Goal: Task Accomplishment & Management: Complete application form

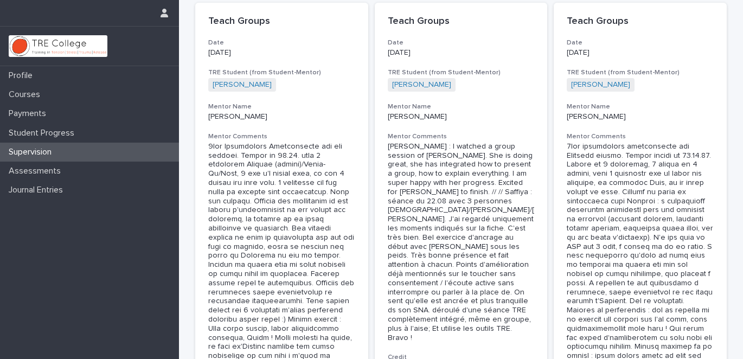
scroll to position [44, 0]
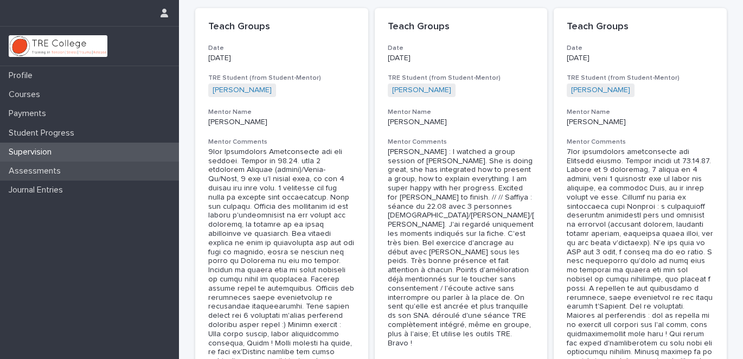
click at [80, 171] on div "Assessments" at bounding box center [89, 171] width 179 height 19
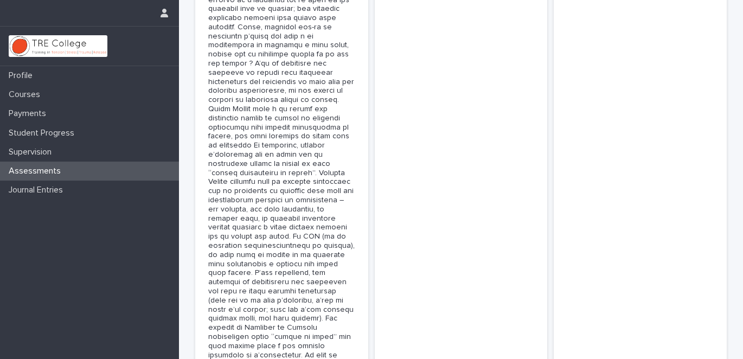
scroll to position [2850, 0]
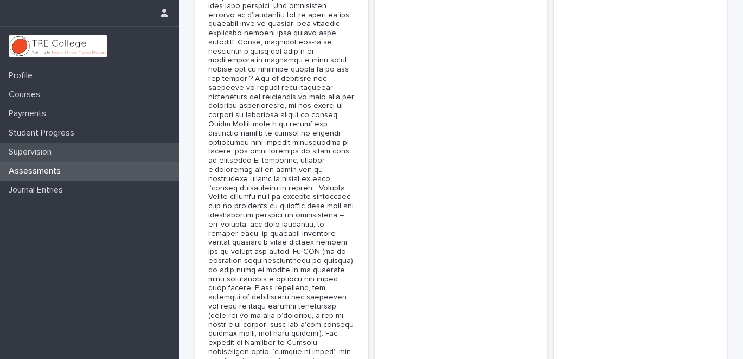
click at [69, 150] on div "Supervision" at bounding box center [89, 152] width 179 height 19
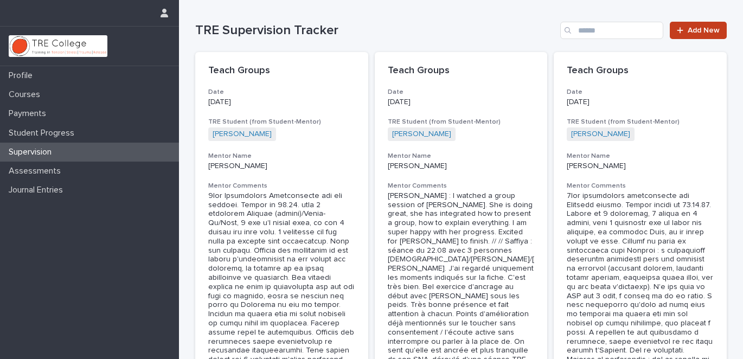
click at [690, 27] on span "Add New" at bounding box center [704, 31] width 32 height 8
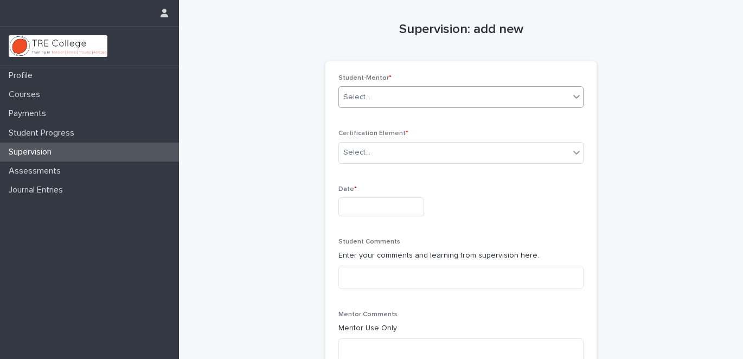
click at [465, 96] on div "Select..." at bounding box center [454, 97] width 231 height 18
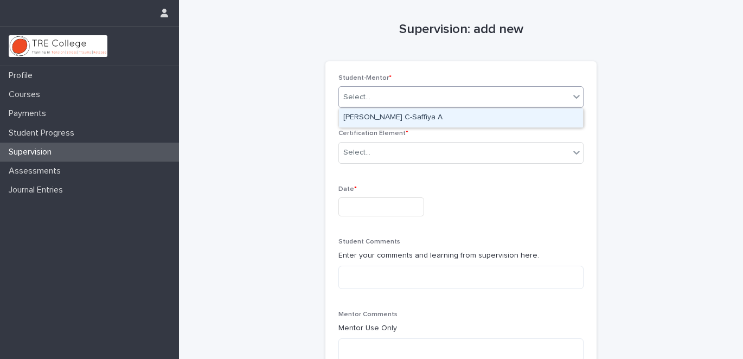
click at [392, 114] on div "[PERSON_NAME] C-Saffiya A" at bounding box center [461, 118] width 244 height 19
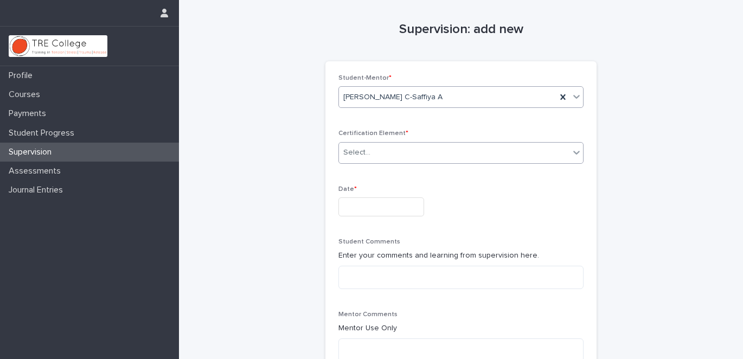
click at [383, 155] on div "Select..." at bounding box center [454, 153] width 231 height 18
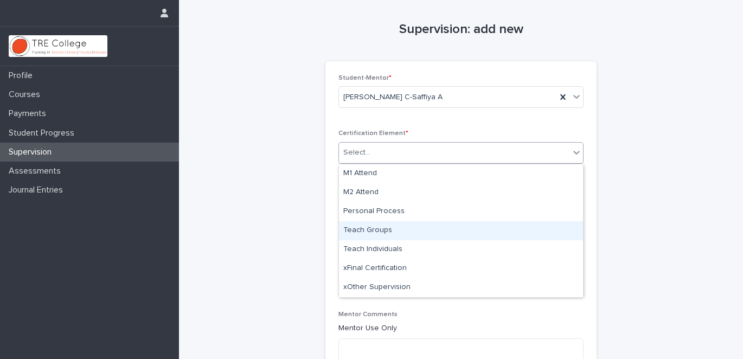
click at [375, 228] on div "Teach Groups" at bounding box center [461, 230] width 244 height 19
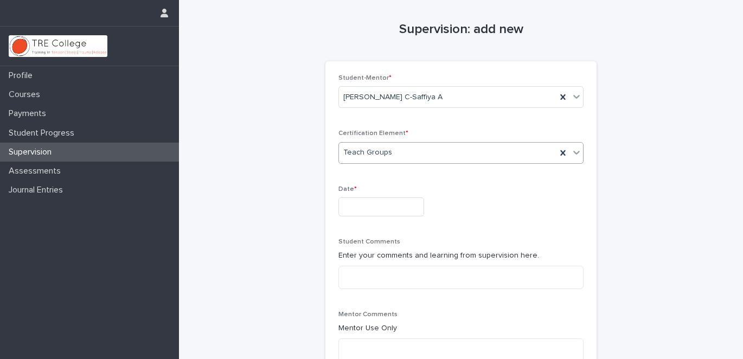
click at [373, 208] on input "text" at bounding box center [382, 207] width 86 height 19
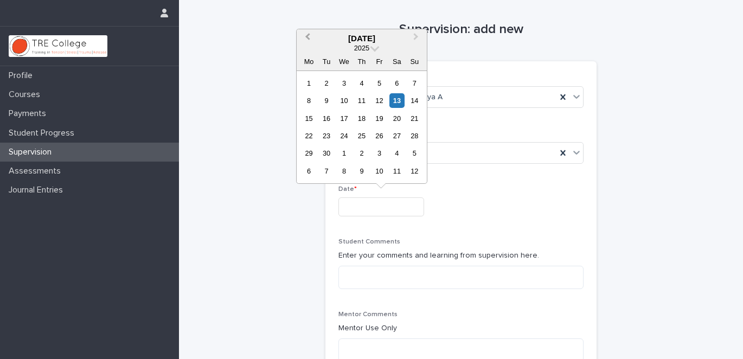
click at [308, 35] on span "Previous Month" at bounding box center [308, 38] width 0 height 15
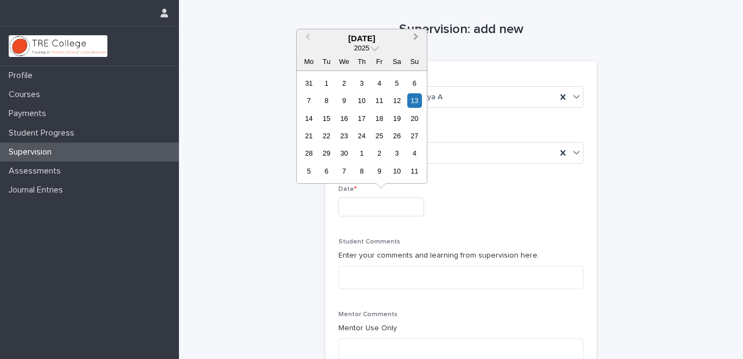
click at [415, 41] on button "Next Month" at bounding box center [417, 38] width 17 height 17
click at [362, 82] on div "1" at bounding box center [361, 83] width 15 height 15
type input "**********"
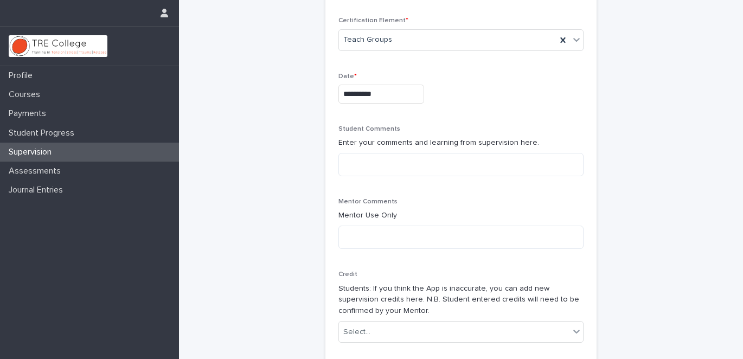
scroll to position [184, 0]
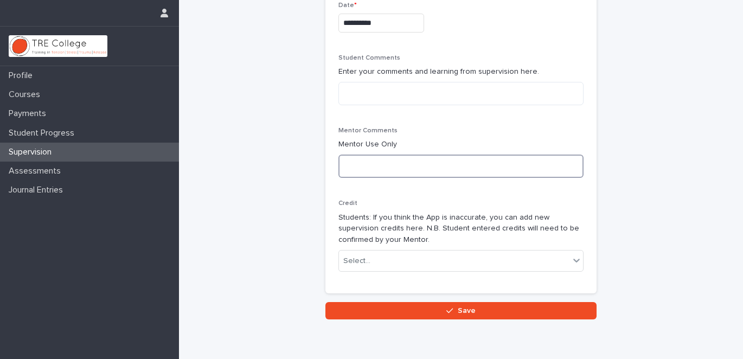
click at [383, 166] on textarea at bounding box center [461, 166] width 245 height 23
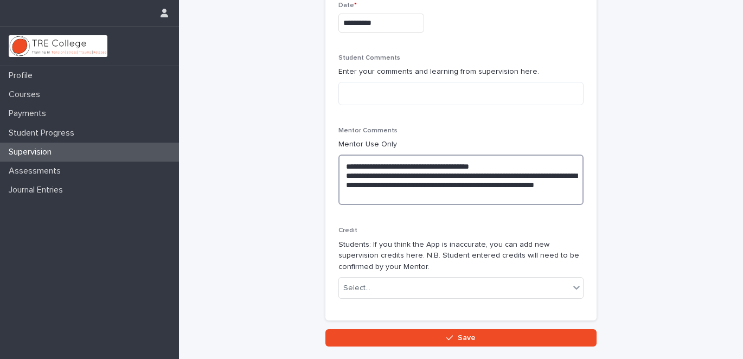
click at [387, 186] on textarea "**********" at bounding box center [461, 180] width 245 height 50
click at [382, 184] on textarea "**********" at bounding box center [461, 180] width 245 height 50
click at [430, 198] on textarea "**********" at bounding box center [461, 180] width 245 height 50
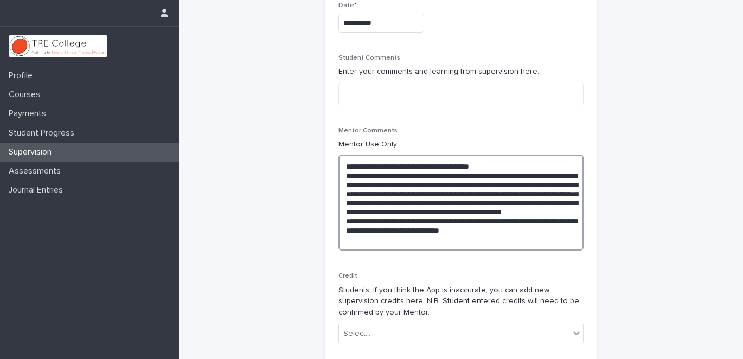
scroll to position [302, 0]
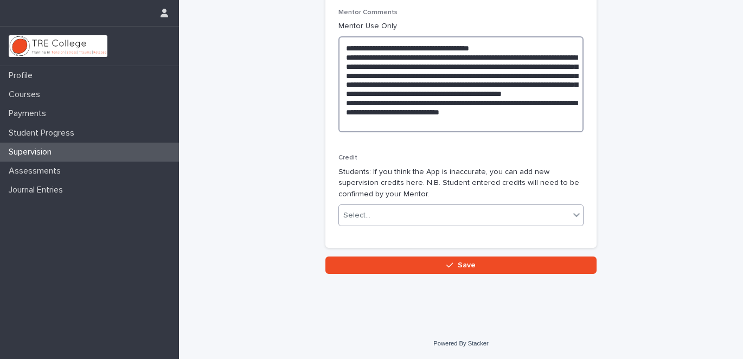
type textarea "**********"
click at [416, 212] on div "Select..." at bounding box center [454, 216] width 231 height 18
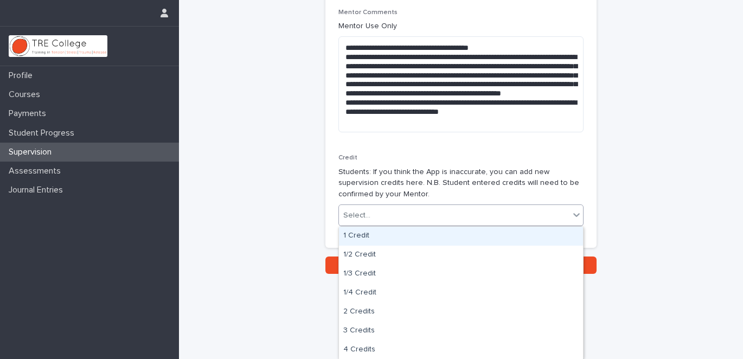
click at [369, 237] on div "1 Credit" at bounding box center [461, 236] width 244 height 19
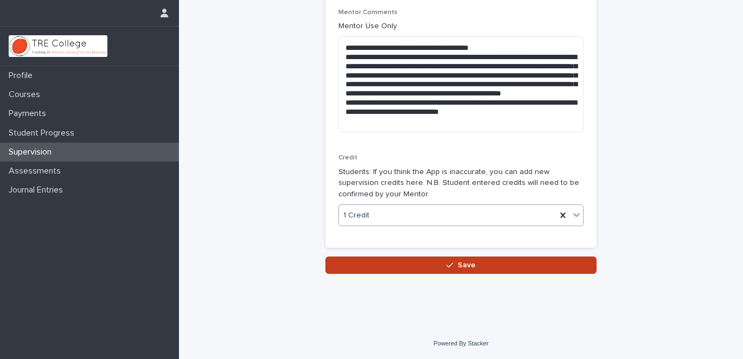
click at [392, 268] on button "Save" at bounding box center [461, 265] width 271 height 17
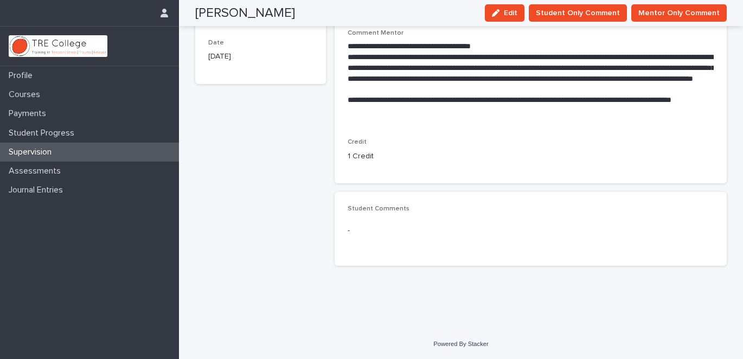
scroll to position [68, 0]
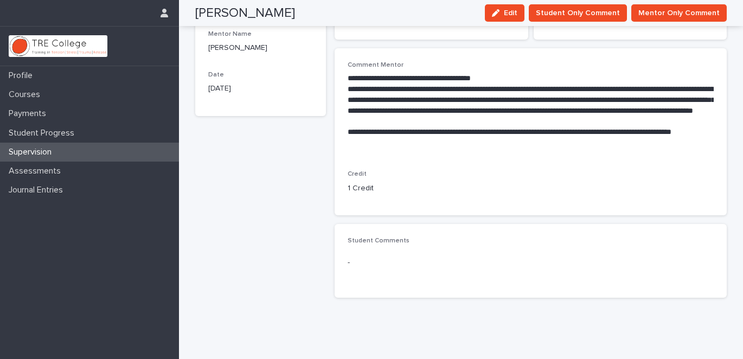
click at [43, 154] on p "Supervision" at bounding box center [32, 152] width 56 height 10
